Goal: Transaction & Acquisition: Register for event/course

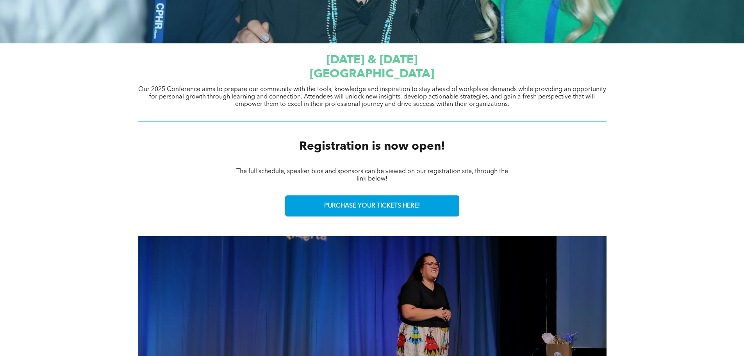
scroll to position [234, 0]
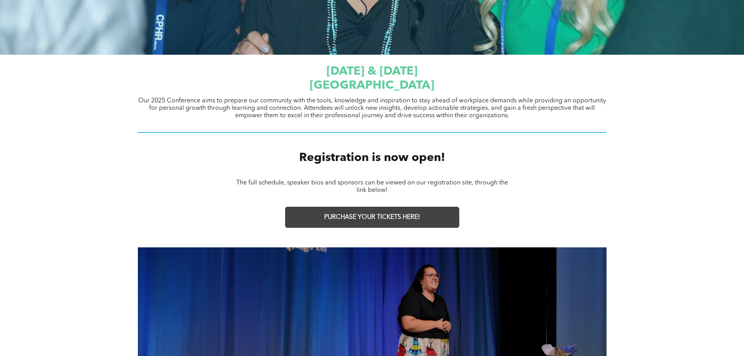
click at [338, 221] on link "PURCHASE YOUR TICKETS HERE!" at bounding box center [372, 217] width 174 height 21
